Goal: Navigation & Orientation: Find specific page/section

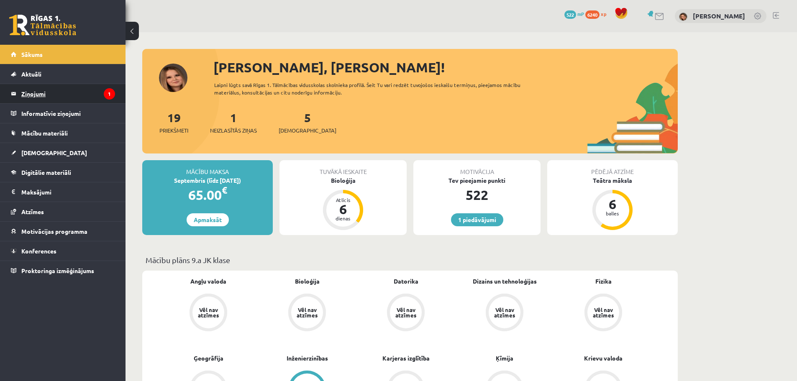
click at [63, 98] on legend "Ziņojumi 1" at bounding box center [68, 93] width 94 height 19
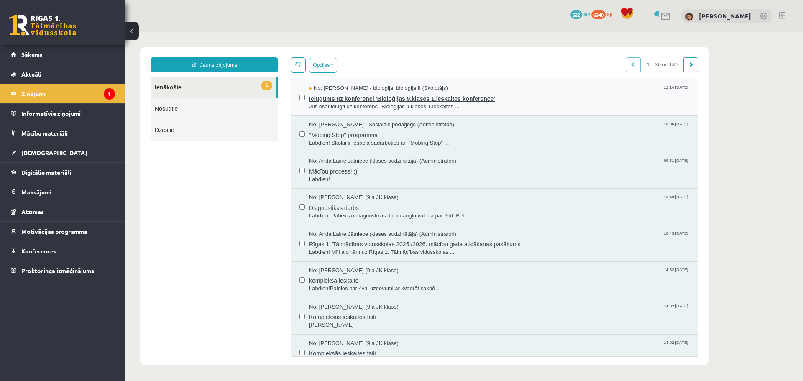
click at [431, 106] on span "Jūs esat ielūgti uz konferenci 'Bioloģijas 9.klases 1.ieskaites ..." at bounding box center [499, 107] width 381 height 8
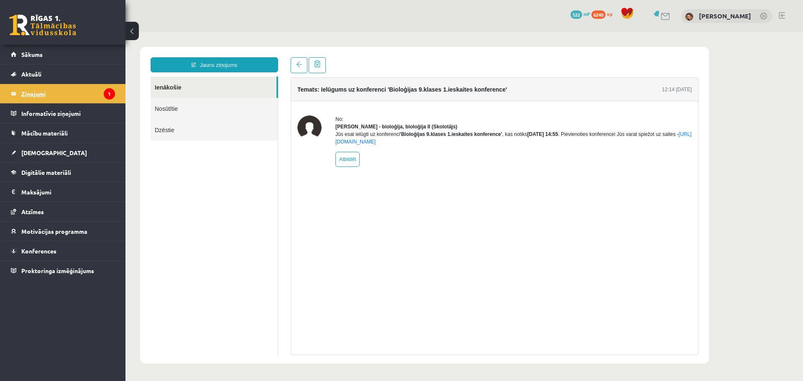
click at [49, 98] on legend "Ziņojumi 1" at bounding box center [68, 93] width 94 height 19
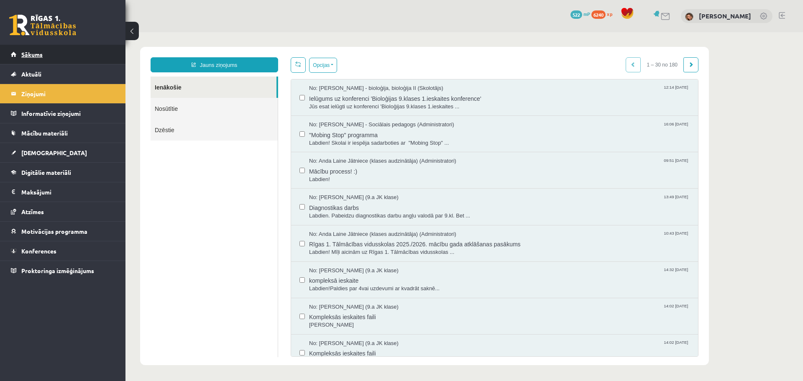
click at [38, 54] on span "Sākums" at bounding box center [31, 55] width 21 height 8
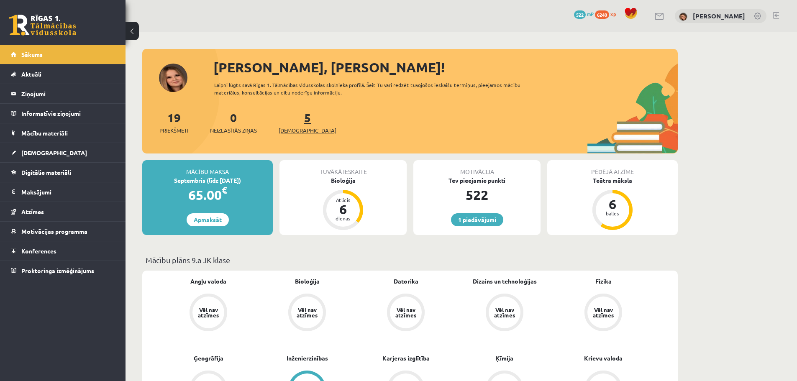
click at [295, 120] on link "5 Ieskaites" at bounding box center [308, 122] width 58 height 25
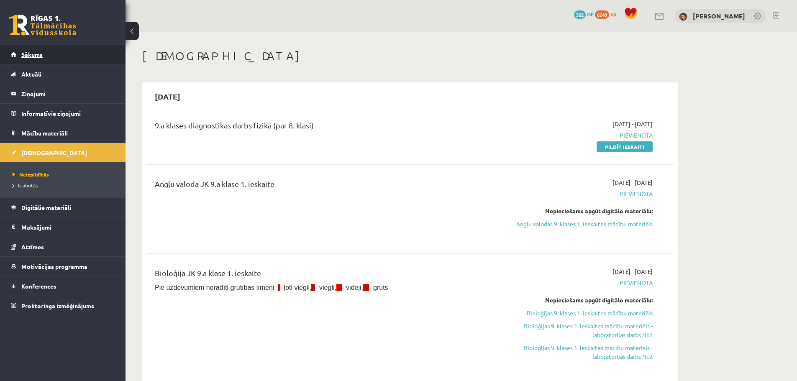
click at [41, 54] on span "Sākums" at bounding box center [31, 55] width 21 height 8
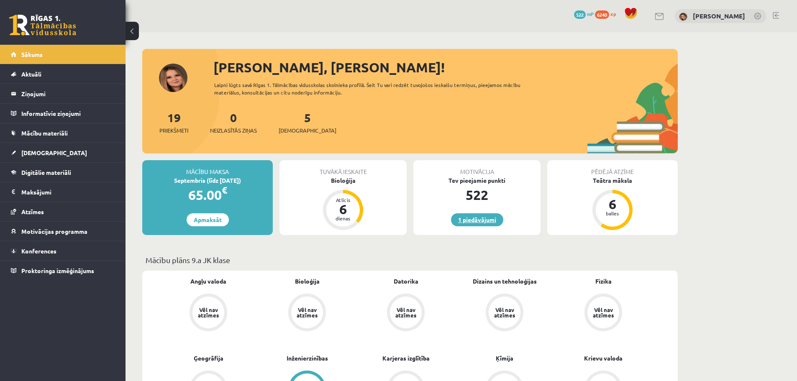
click at [476, 222] on link "1 piedāvājumi" at bounding box center [477, 219] width 52 height 13
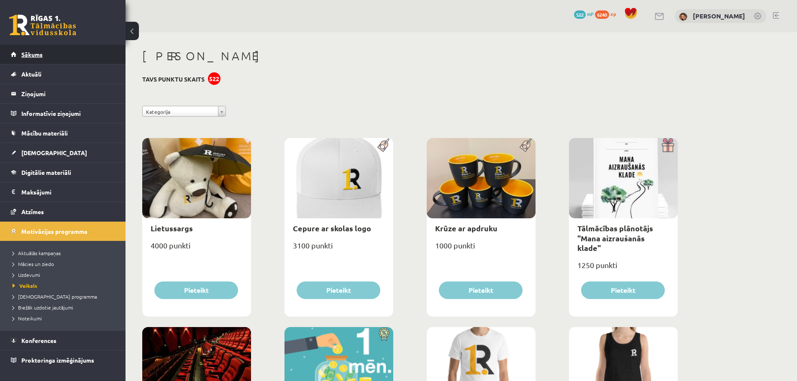
click at [31, 56] on span "Sākums" at bounding box center [31, 55] width 21 height 8
